Goal: Contribute content: Add original content to the website for others to see

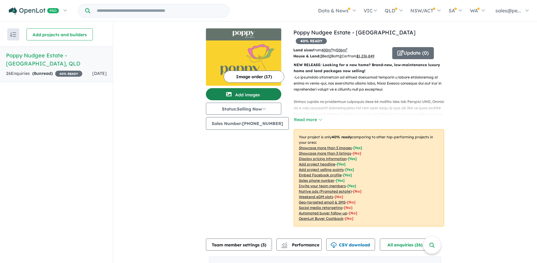
click at [243, 93] on button "Add images" at bounding box center [243, 94] width 75 height 12
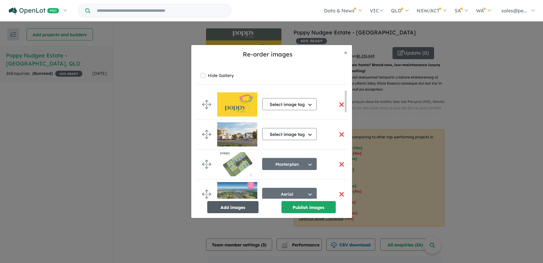
click at [245, 206] on button "Add images" at bounding box center [232, 207] width 51 height 12
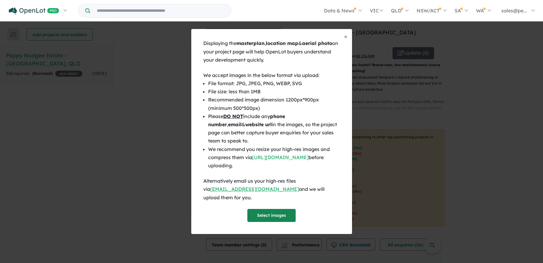
click at [268, 209] on button "Select images" at bounding box center [271, 215] width 48 height 13
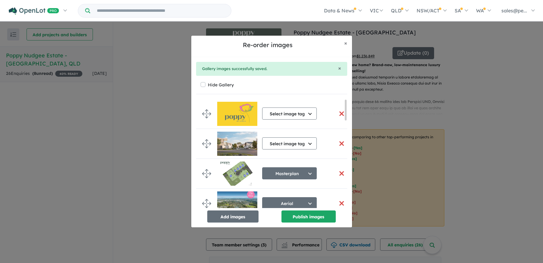
click at [340, 172] on button "button" at bounding box center [341, 173] width 13 height 13
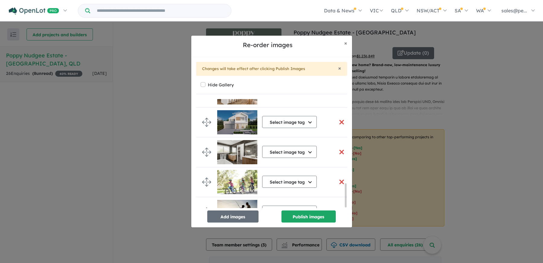
scroll to position [396, 0]
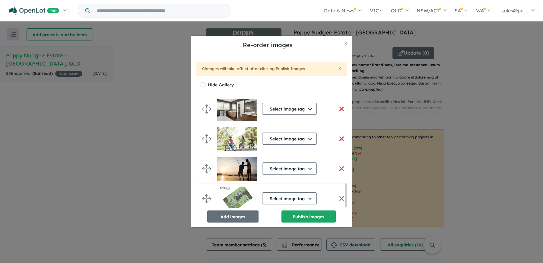
drag, startPoint x: 345, startPoint y: 107, endPoint x: 350, endPoint y: 207, distance: 100.0
click at [350, 207] on div "× Changes will take effect after clicking Publish Images Hide Gallery Select im…" at bounding box center [271, 142] width 161 height 170
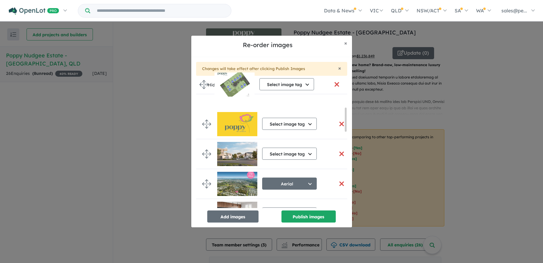
scroll to position [0, 0]
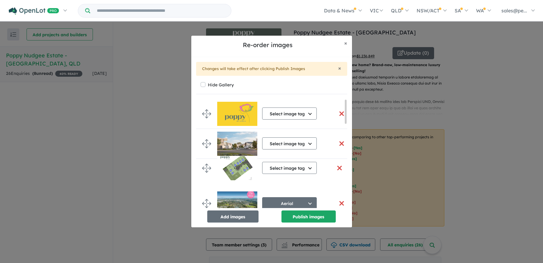
drag, startPoint x: 206, startPoint y: 195, endPoint x: 206, endPoint y: 166, distance: 29.0
click at [310, 175] on button "Select image tag" at bounding box center [289, 173] width 55 height 12
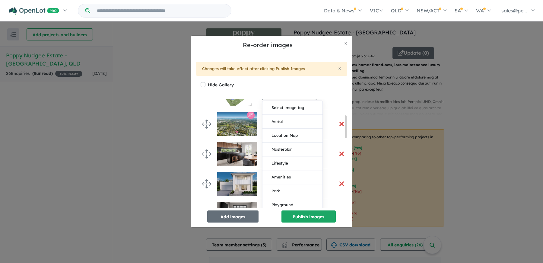
scroll to position [90, 0]
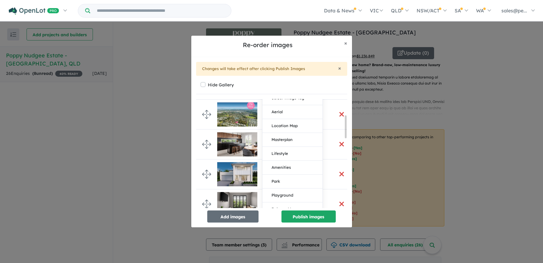
drag, startPoint x: 345, startPoint y: 106, endPoint x: 346, endPoint y: 126, distance: 19.3
click at [346, 125] on div at bounding box center [346, 126] width 2 height 23
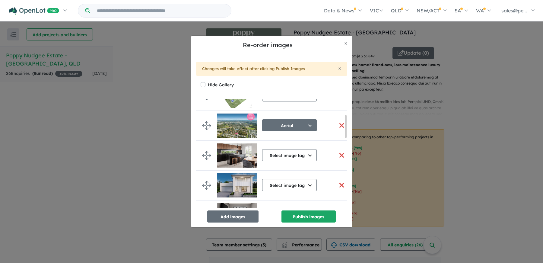
scroll to position [75, 0]
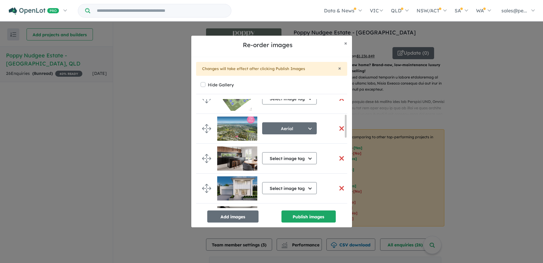
click at [345, 124] on div at bounding box center [346, 126] width 2 height 23
click at [310, 100] on button "Select image tag" at bounding box center [289, 98] width 55 height 12
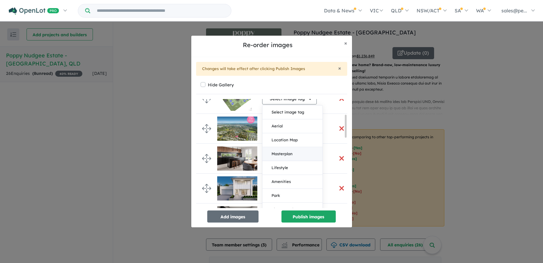
click at [289, 154] on button "Masterplan" at bounding box center [292, 154] width 60 height 14
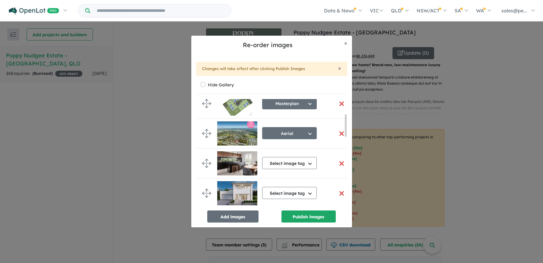
scroll to position [73, 0]
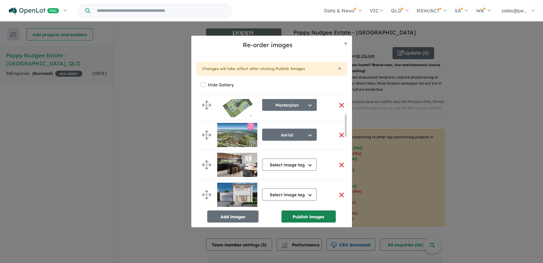
click at [308, 217] on button "Publish images" at bounding box center [308, 216] width 54 height 12
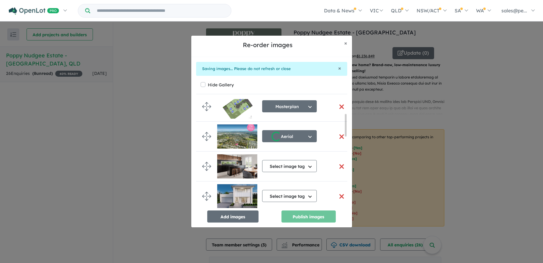
scroll to position [70, 0]
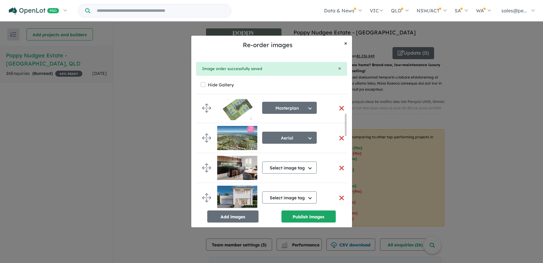
click at [345, 44] on span "×" at bounding box center [345, 43] width 3 height 7
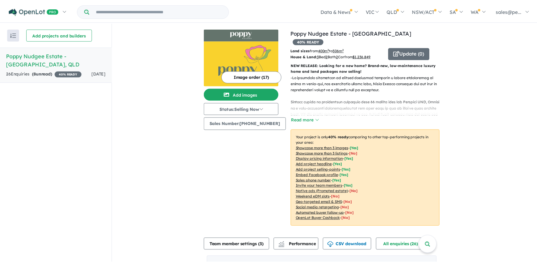
scroll to position [69, 0]
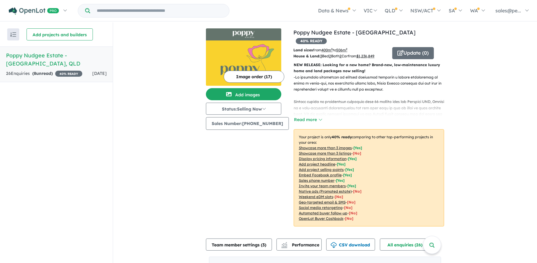
click at [302, 116] on button "Read more" at bounding box center [308, 119] width 28 height 7
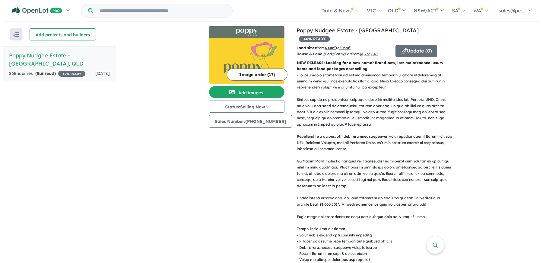
scroll to position [0, 0]
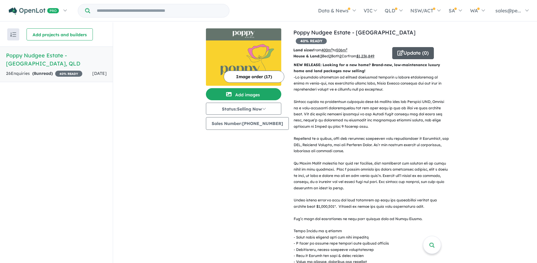
click at [412, 47] on button "Update ( 0 )" at bounding box center [413, 53] width 42 height 12
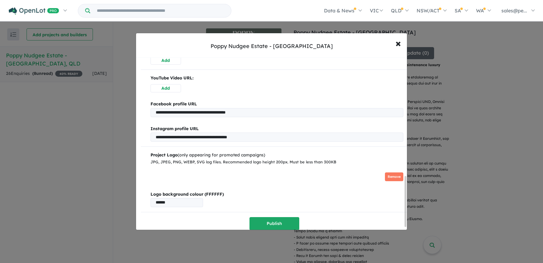
scroll to position [415, 0]
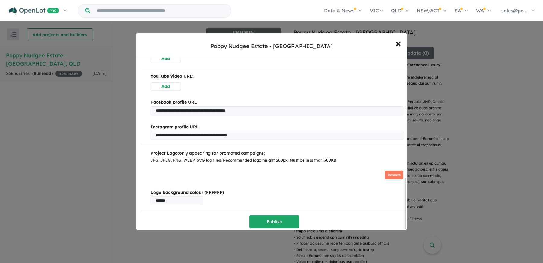
drag, startPoint x: 405, startPoint y: 72, endPoint x: 404, endPoint y: 208, distance: 136.3
click at [404, 208] on div "**********" at bounding box center [271, 144] width 271 height 172
click at [396, 44] on span "×" at bounding box center [397, 42] width 5 height 13
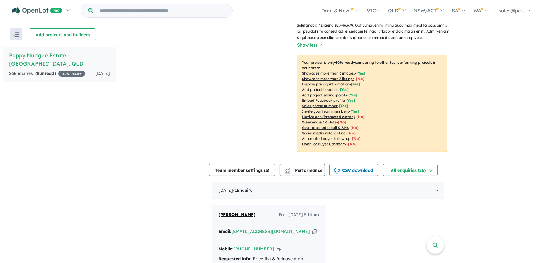
scroll to position [290, 0]
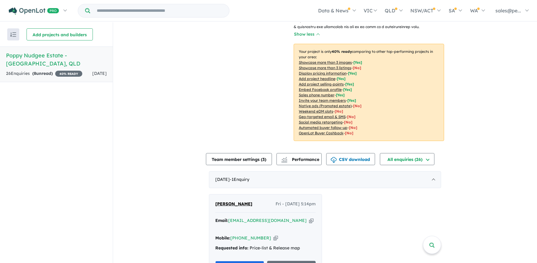
click at [325, 65] on u "Showcase more than 3 listings" at bounding box center [325, 67] width 52 height 5
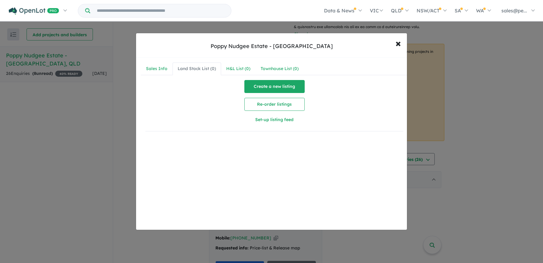
click at [260, 89] on button "Create a new listing" at bounding box center [274, 86] width 60 height 13
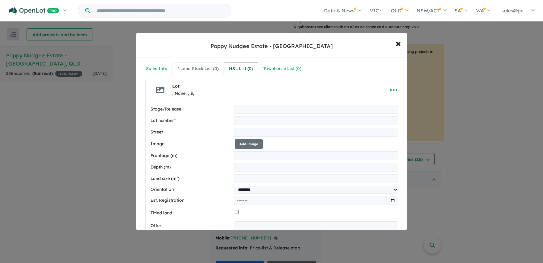
click at [241, 68] on div "H&L List ( 0 )" at bounding box center [241, 68] width 24 height 7
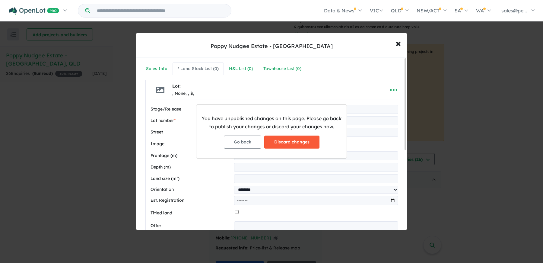
click at [280, 144] on button "Discard changes" at bounding box center [291, 141] width 55 height 13
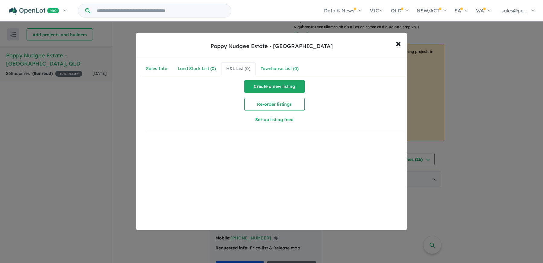
click at [283, 85] on button "Create a new listing" at bounding box center [274, 86] width 60 height 13
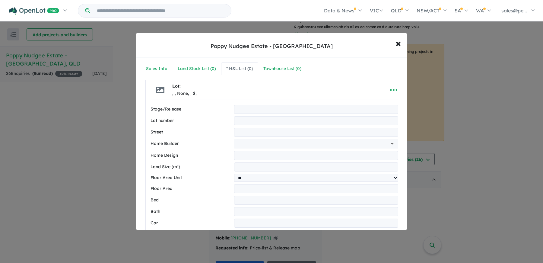
click at [290, 185] on div "Floor Area" at bounding box center [274, 188] width 248 height 9
click at [280, 190] on input "number" at bounding box center [316, 188] width 164 height 9
drag, startPoint x: 405, startPoint y: 229, endPoint x: 423, endPoint y: 271, distance: 45.8
click at [423, 262] on html "Skip to main content Homepage My Dashboard (1) Buyer Demand Index Suburb/Counci…" at bounding box center [271, 131] width 543 height 263
click at [398, 44] on span "×" at bounding box center [397, 42] width 5 height 13
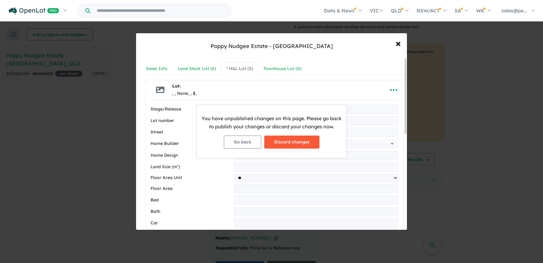
click at [298, 144] on button "Discard changes" at bounding box center [291, 141] width 55 height 13
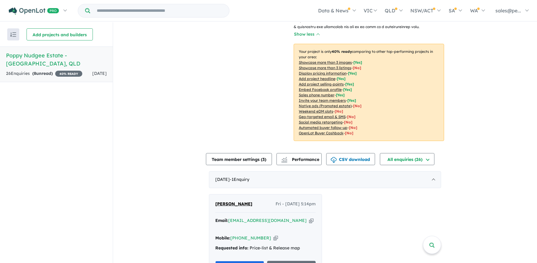
click at [497, 147] on div "View all projects in your account Poppy Nudgee Estate - Nudgee 40 % READY Land …" at bounding box center [325, 89] width 424 height 714
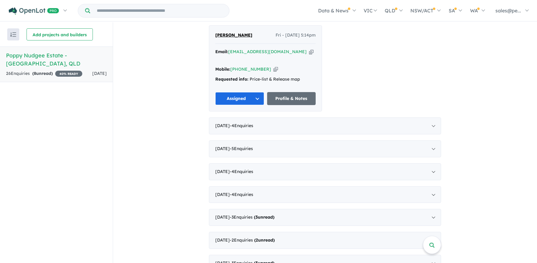
scroll to position [231, 0]
